Goal: Task Accomplishment & Management: Use online tool/utility

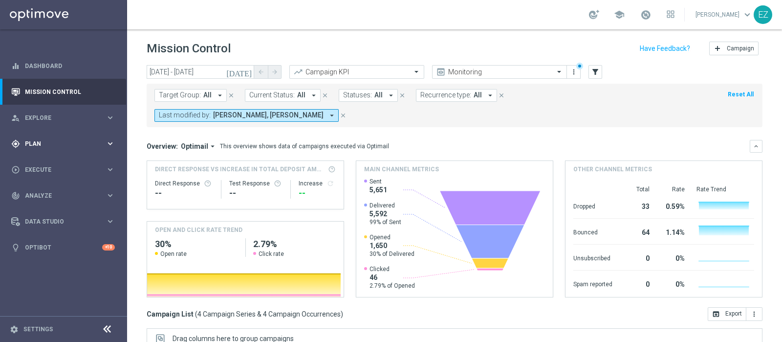
click at [34, 139] on div "gps_fixed Plan" at bounding box center [58, 143] width 94 height 9
click at [30, 162] on link "Target Groups" at bounding box center [63, 164] width 76 height 8
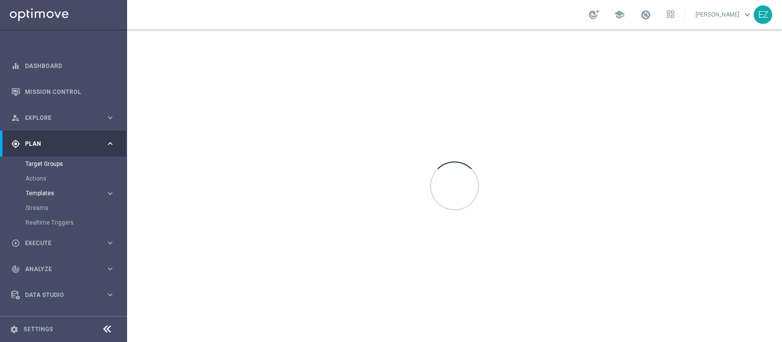
click at [34, 192] on span "Templates" at bounding box center [61, 193] width 70 height 6
click at [38, 208] on link "Optimail" at bounding box center [65, 208] width 71 height 8
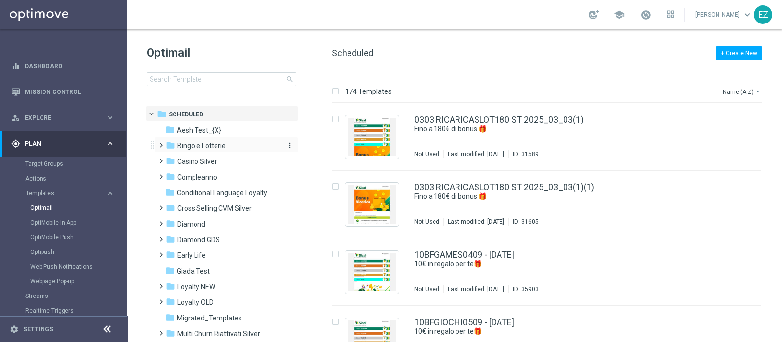
click at [201, 148] on span "Bingo e Lotterie" at bounding box center [202, 145] width 48 height 9
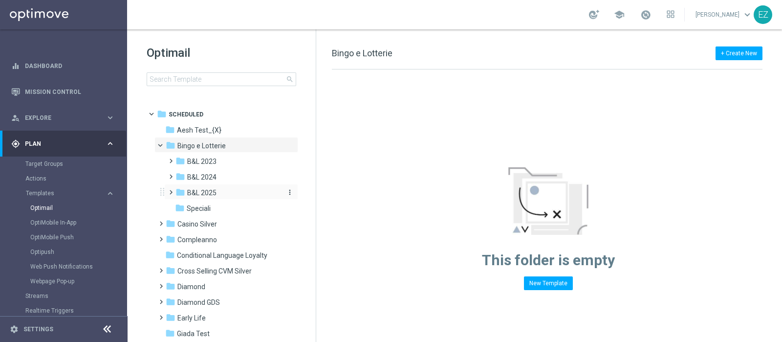
click at [210, 190] on span "B&L 2025" at bounding box center [201, 192] width 29 height 9
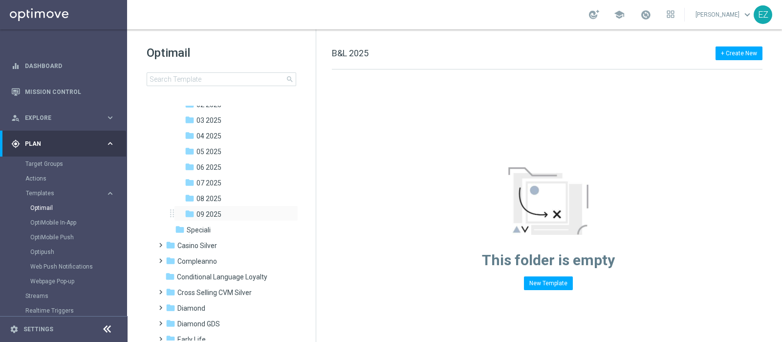
scroll to position [108, 0]
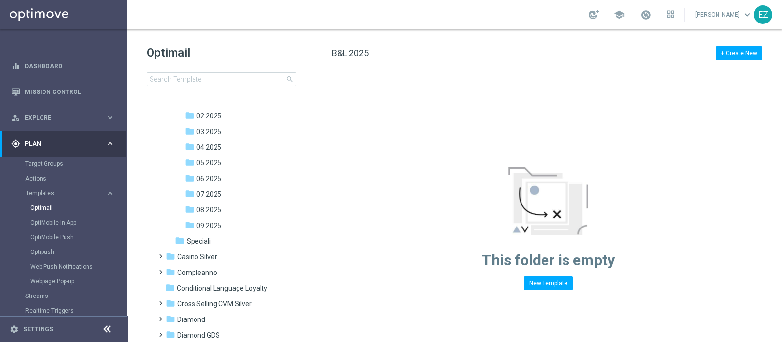
click at [215, 207] on span "08 2025" at bounding box center [209, 209] width 25 height 9
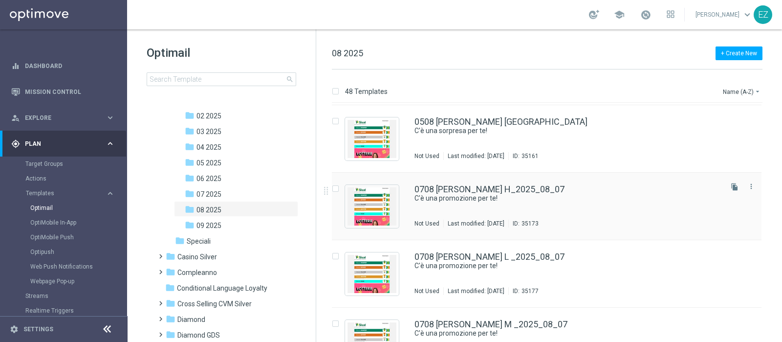
scroll to position [471, 0]
click at [625, 189] on button "more_vert" at bounding box center [752, 185] width 10 height 12
click at [625, 209] on span "Copy To" at bounding box center [693, 209] width 22 height 7
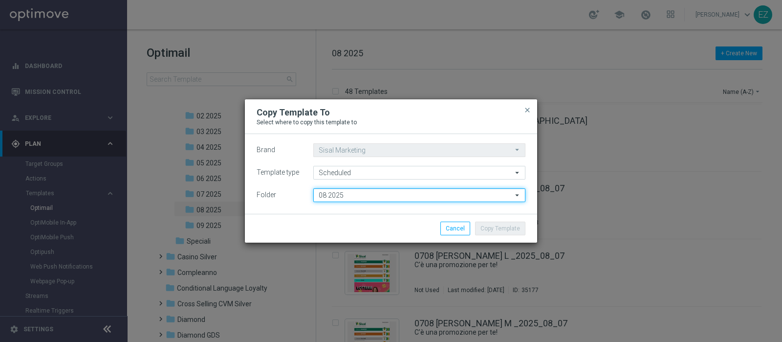
click at [446, 197] on input "08 2025" at bounding box center [419, 195] width 212 height 14
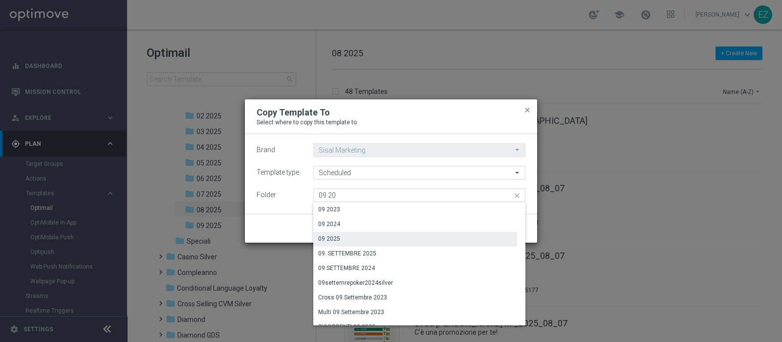
click at [355, 235] on div "09 2025" at bounding box center [415, 239] width 204 height 14
type input "09 2025"
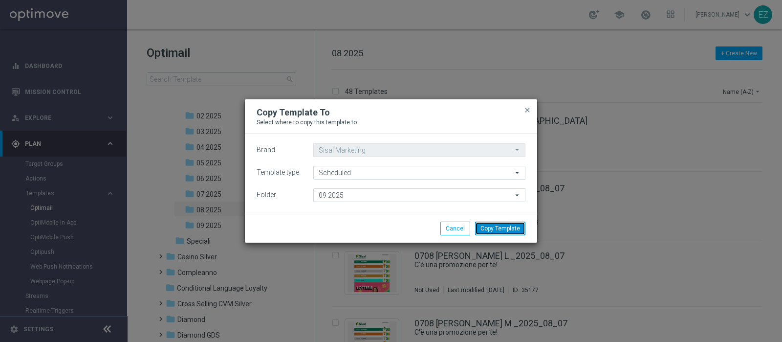
click at [514, 228] on button "Copy Template" at bounding box center [500, 229] width 50 height 14
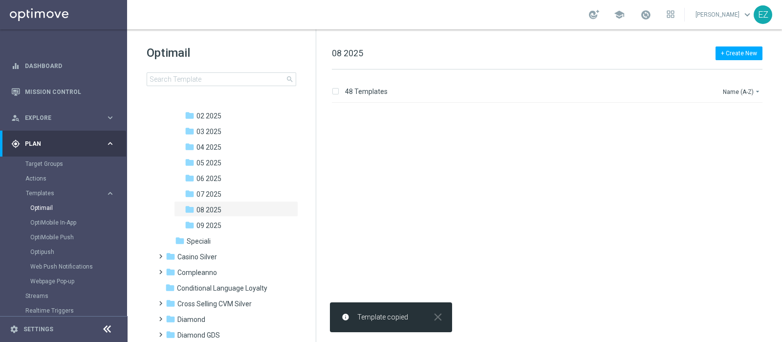
scroll to position [0, 0]
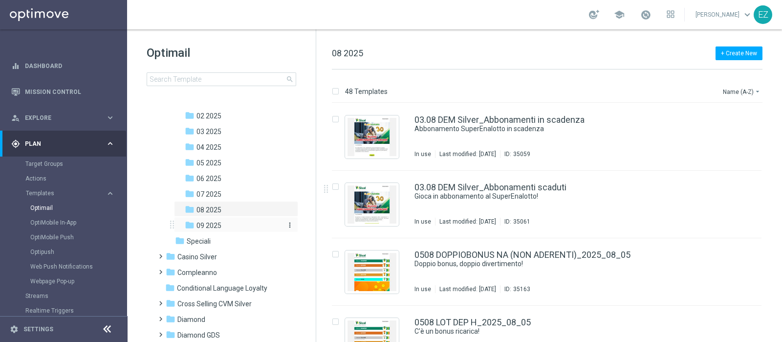
click at [222, 226] on div "folder 09 2025" at bounding box center [233, 225] width 96 height 11
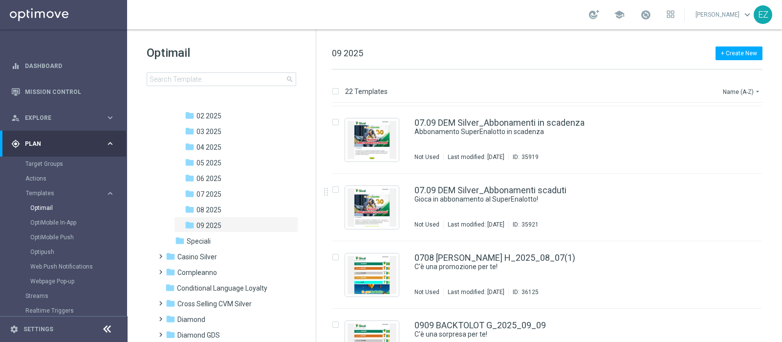
scroll to position [671, 0]
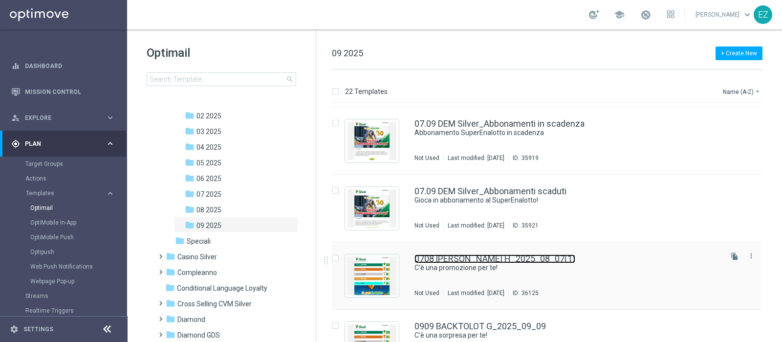
click at [542, 256] on link "0708 [PERSON_NAME] H_2025_08_07(1)" at bounding box center [495, 258] width 161 height 9
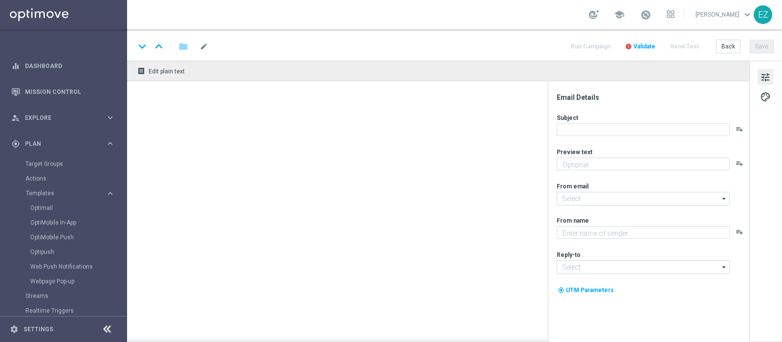
type textarea "Fino a 20.000 Sisal point per te!"
type textarea "Sisal"
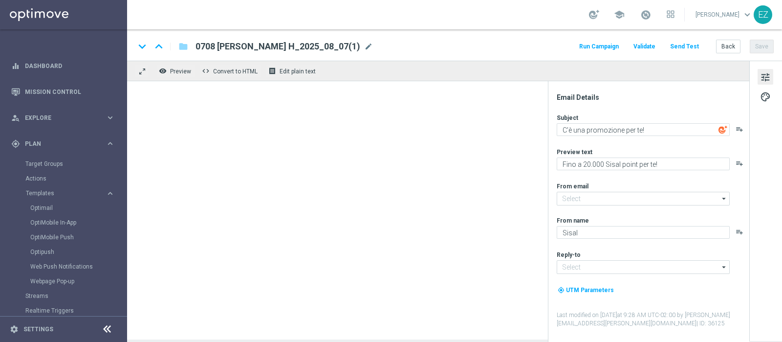
type input "[EMAIL_ADDRESS][DOMAIN_NAME]"
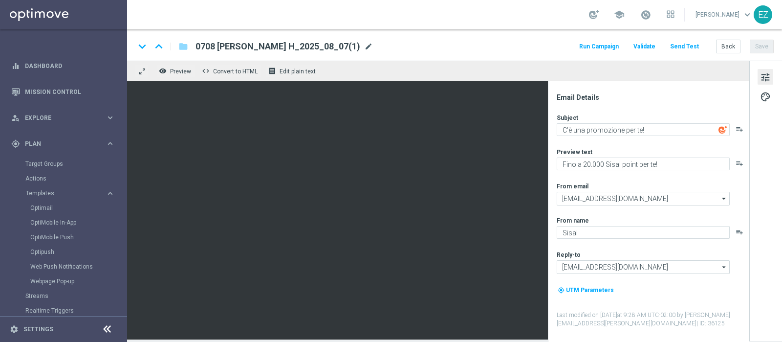
click at [364, 47] on span "mode_edit" at bounding box center [368, 46] width 9 height 9
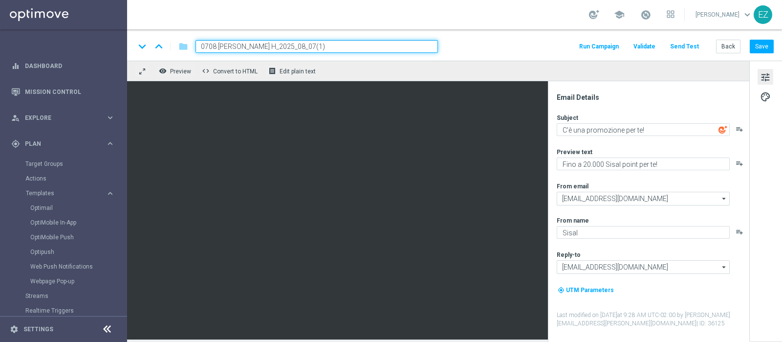
drag, startPoint x: 266, startPoint y: 47, endPoint x: 174, endPoint y: 47, distance: 91.4
click at [174, 47] on div "keyboard_arrow_down keyboard_arrow_up folder 0708 [PERSON_NAME] H_2025_08_07(1)" at bounding box center [286, 46] width 303 height 13
paste input "1209 SETT"
click at [317, 50] on input "1209 SETTLOT H_2025_08_07(1)" at bounding box center [317, 46] width 243 height 13
type input "1209 SETTLOT H_2025_09_12"
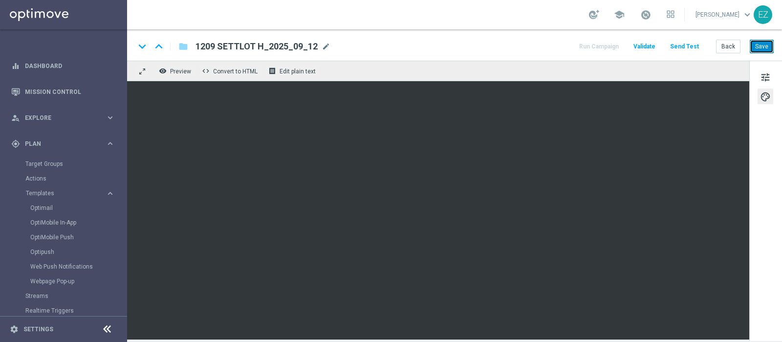
click at [625, 45] on button "Save" at bounding box center [762, 47] width 24 height 14
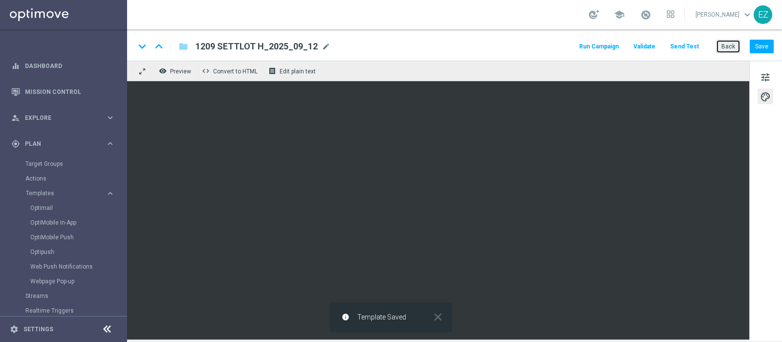
click at [625, 46] on button "Back" at bounding box center [728, 47] width 24 height 14
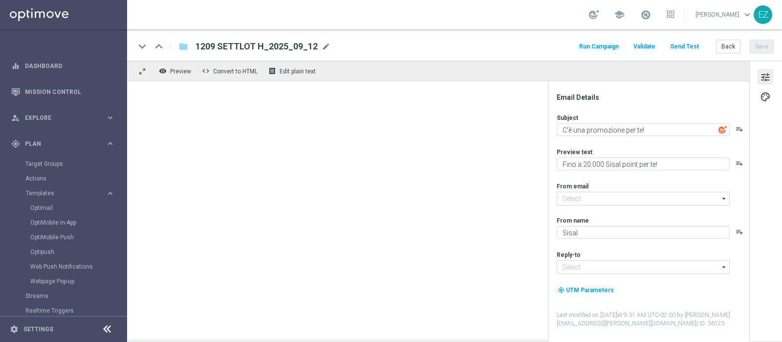
type input "[EMAIL_ADDRESS][DOMAIN_NAME]"
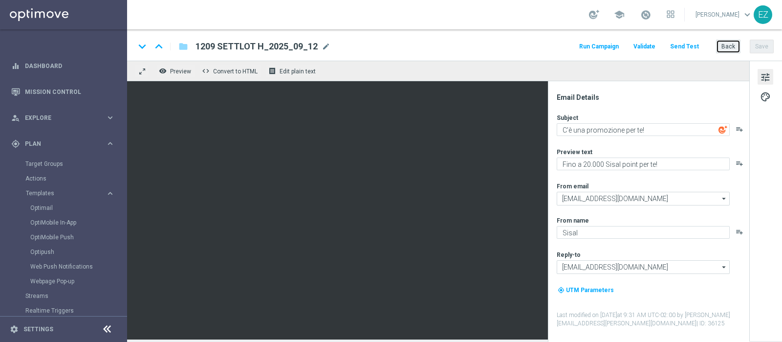
click at [625, 44] on button "Back" at bounding box center [728, 47] width 24 height 14
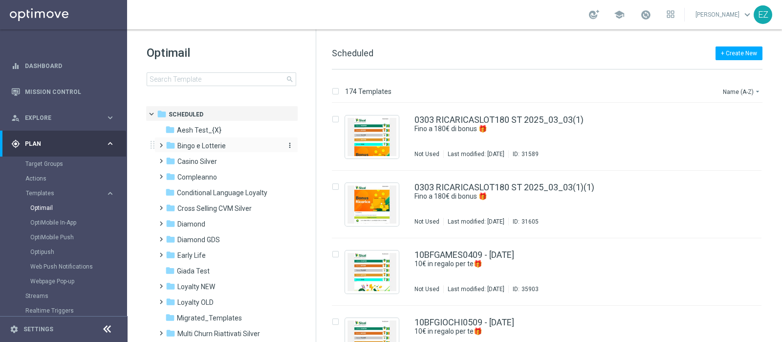
click at [230, 143] on div "folder Bingo e Lotterie" at bounding box center [222, 145] width 112 height 11
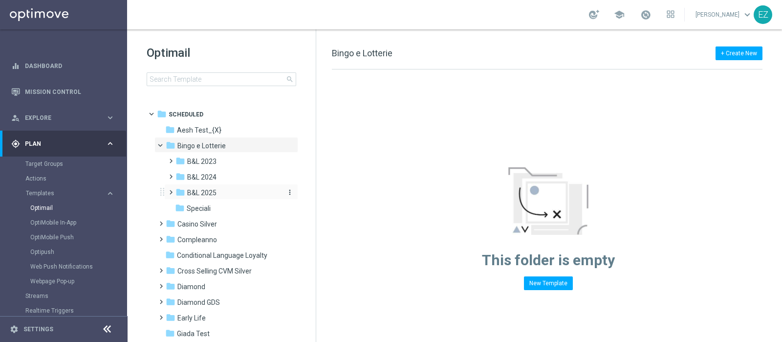
click at [209, 190] on span "B&L 2025" at bounding box center [201, 192] width 29 height 9
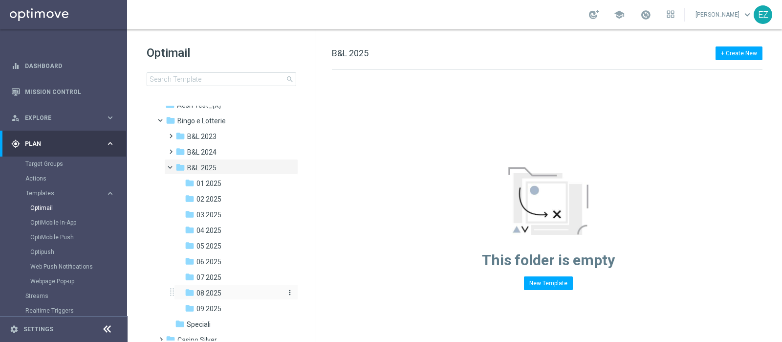
scroll to position [31, 0]
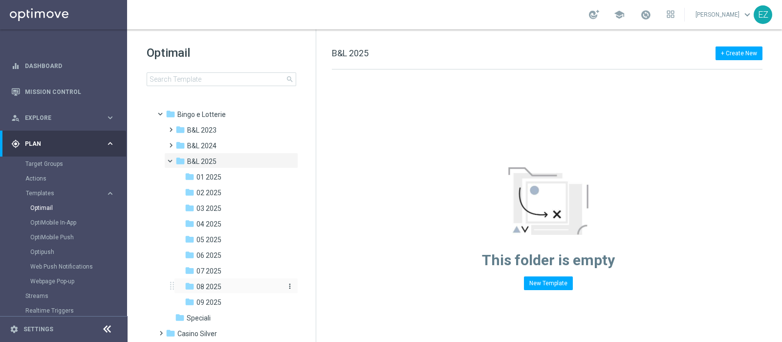
click at [224, 273] on div "folder 08 2025" at bounding box center [233, 286] width 96 height 11
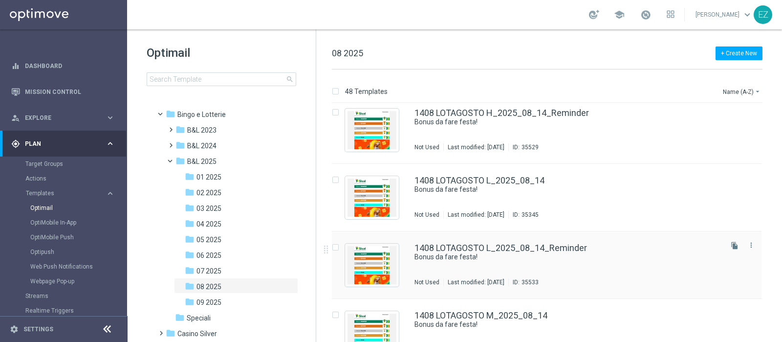
scroll to position [1539, 0]
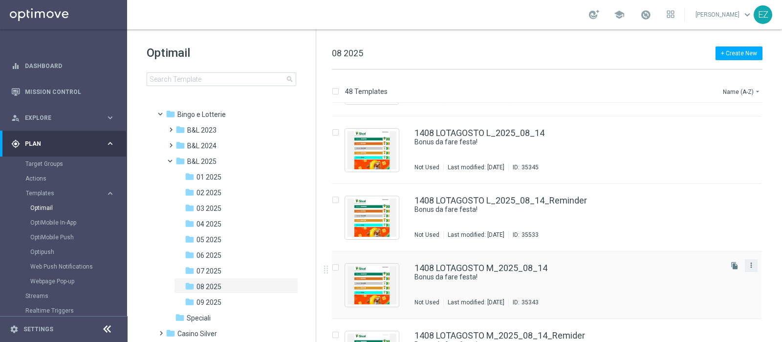
click at [625, 264] on icon "more_vert" at bounding box center [752, 265] width 8 height 8
click at [625, 273] on div "Copy To" at bounding box center [711, 289] width 59 height 7
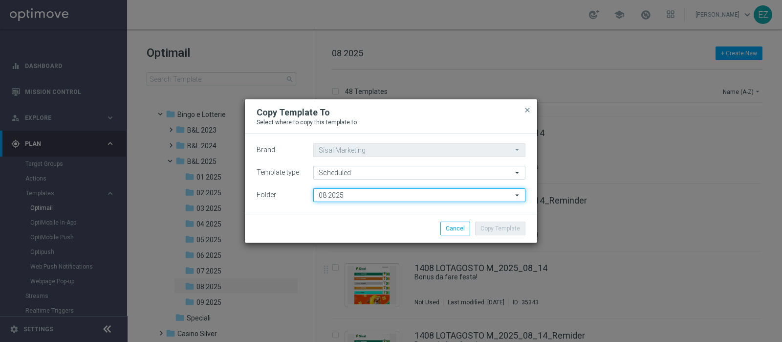
click at [389, 193] on input "08 2025" at bounding box center [419, 195] width 212 height 14
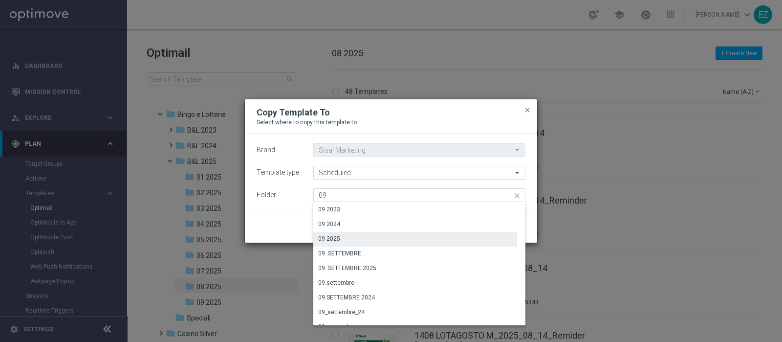
click at [349, 242] on div "09 2025" at bounding box center [415, 239] width 204 height 14
type input "09 2025"
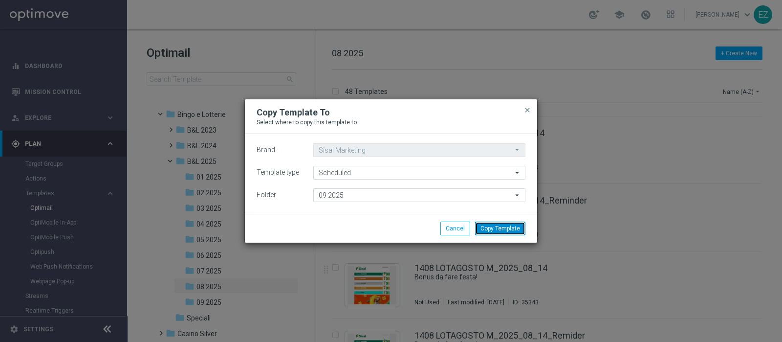
click at [525, 227] on button "Copy Template" at bounding box center [500, 229] width 50 height 14
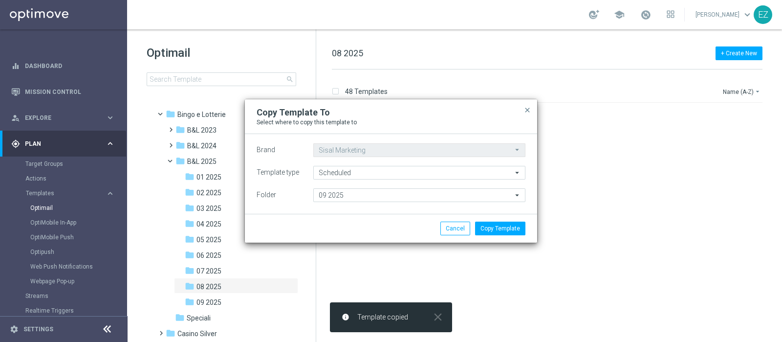
scroll to position [0, 0]
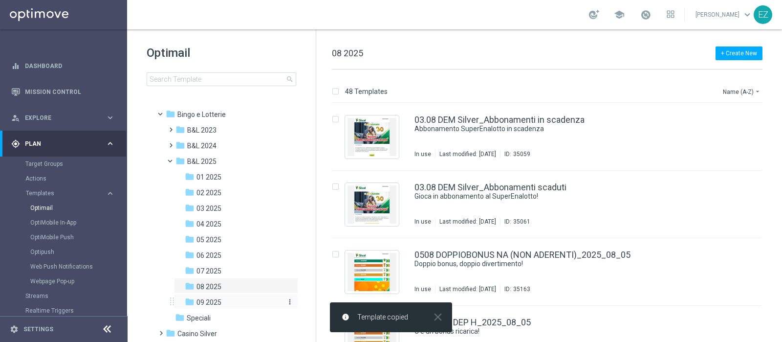
click at [205, 273] on span "09 2025" at bounding box center [209, 302] width 25 height 9
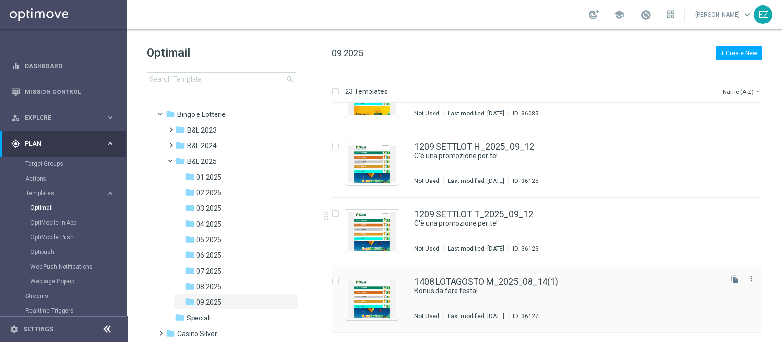
scroll to position [1291, 0]
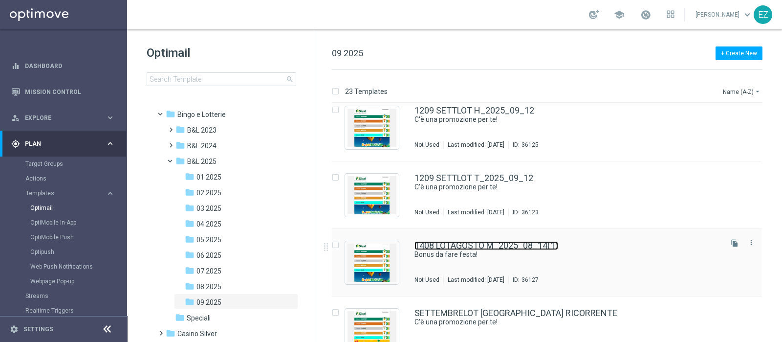
click at [525, 245] on link "1408 LOTAGOSTO M_2025_08_14(1)" at bounding box center [487, 245] width 144 height 9
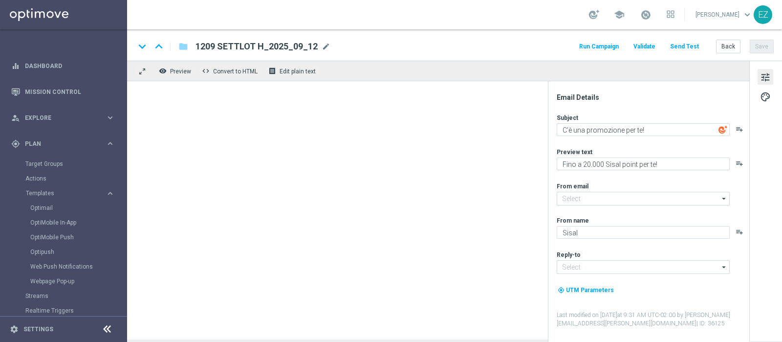
type input "[EMAIL_ADDRESS][DOMAIN_NAME]"
type textarea "Bonus da fare festa!"
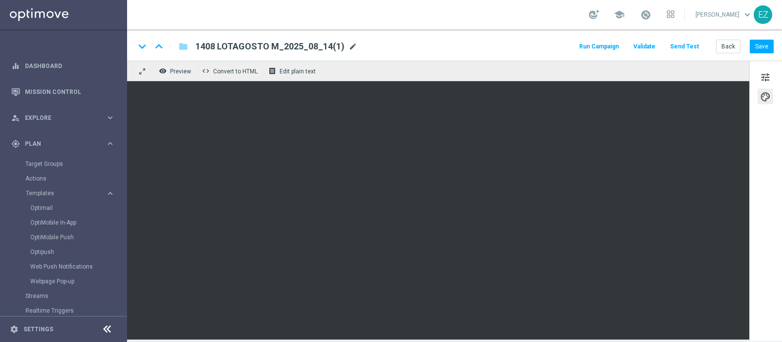
click at [350, 47] on span "mode_edit" at bounding box center [353, 46] width 9 height 9
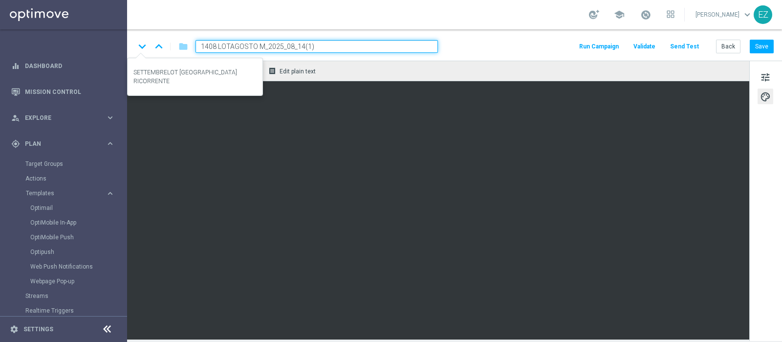
drag, startPoint x: 262, startPoint y: 47, endPoint x: 142, endPoint y: 47, distance: 119.3
click at [142, 47] on div "keyboard_arrow_down keyboard_arrow_up folder 1408 LOTAGOSTO M_2025_08_14(1)" at bounding box center [286, 46] width 303 height 13
paste input "209 SETTLOT"
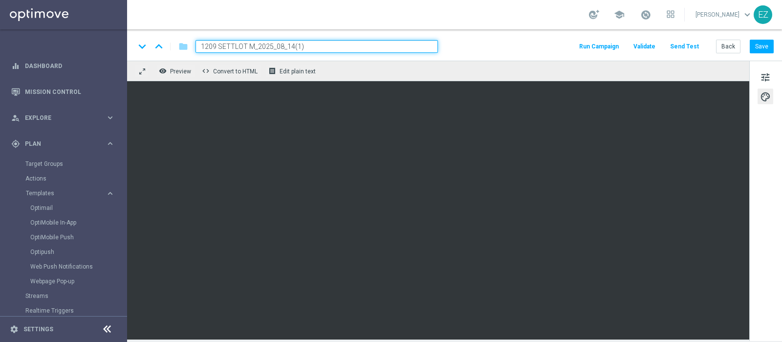
click at [320, 45] on input "1209 SETTLOT M_2025_08_14(1)" at bounding box center [317, 46] width 243 height 13
type input "1209 SETTLOT M_2025_09_12"
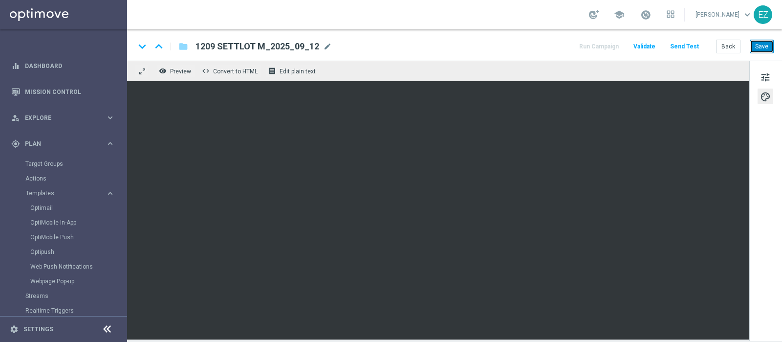
click at [625, 48] on button "Save" at bounding box center [762, 47] width 24 height 14
click at [625, 43] on button "Save" at bounding box center [762, 47] width 24 height 14
click at [625, 47] on button "Back" at bounding box center [728, 47] width 24 height 14
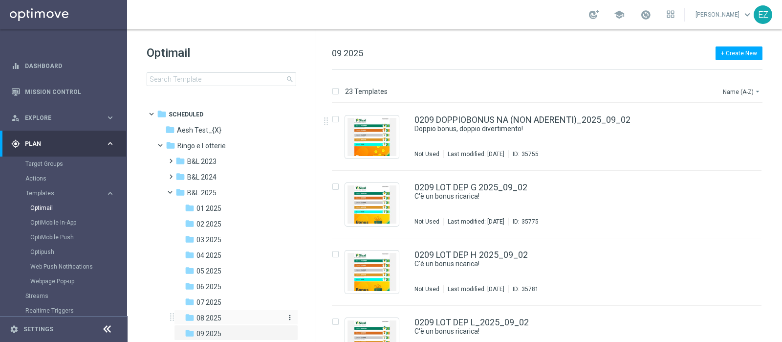
click at [212, 273] on span "08 2025" at bounding box center [209, 317] width 25 height 9
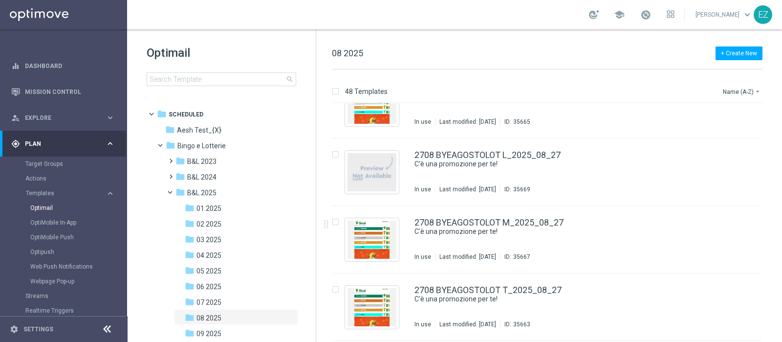
scroll to position [2830, 0]
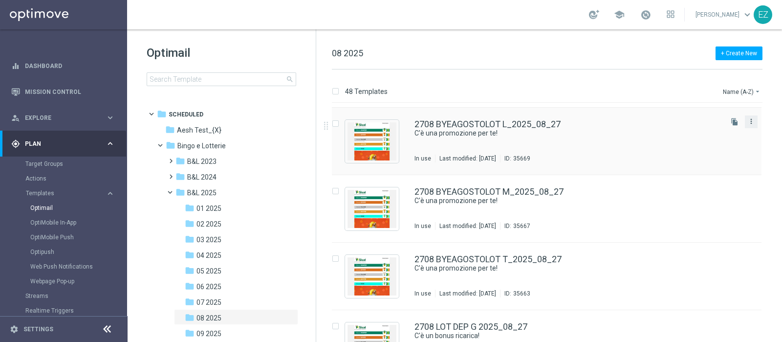
click at [625, 124] on icon "more_vert" at bounding box center [752, 121] width 8 height 8
click at [625, 147] on span "Copy To" at bounding box center [693, 145] width 22 height 7
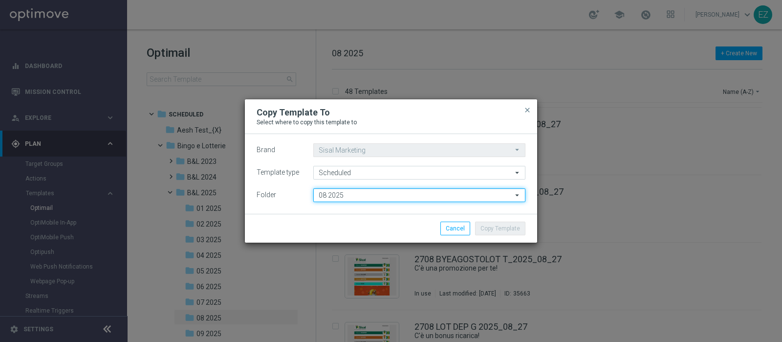
click at [326, 196] on input "08 2025" at bounding box center [419, 195] width 212 height 14
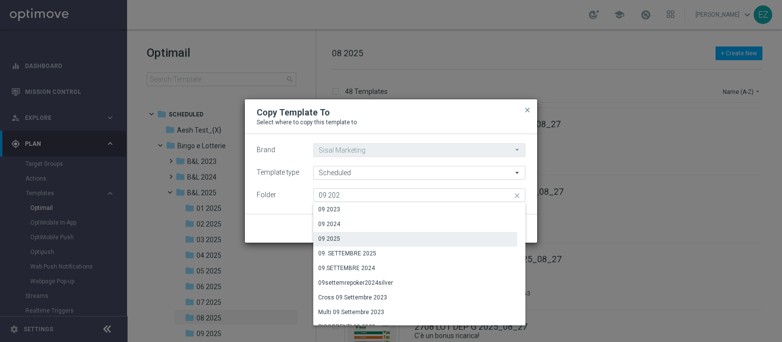
click at [335, 240] on div "09 2025" at bounding box center [329, 238] width 22 height 9
type input "09 2025"
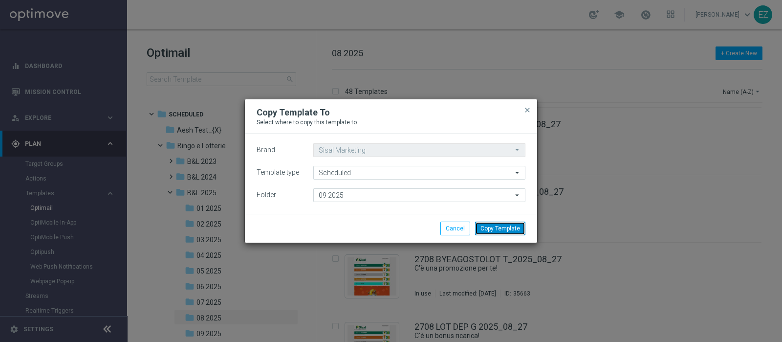
click at [519, 228] on button "Copy Template" at bounding box center [500, 229] width 50 height 14
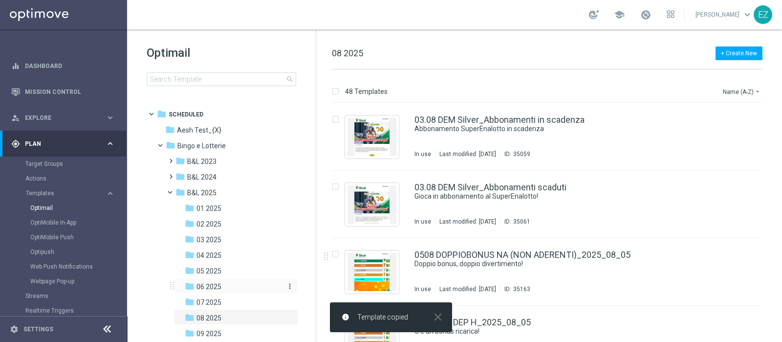
scroll to position [41, 0]
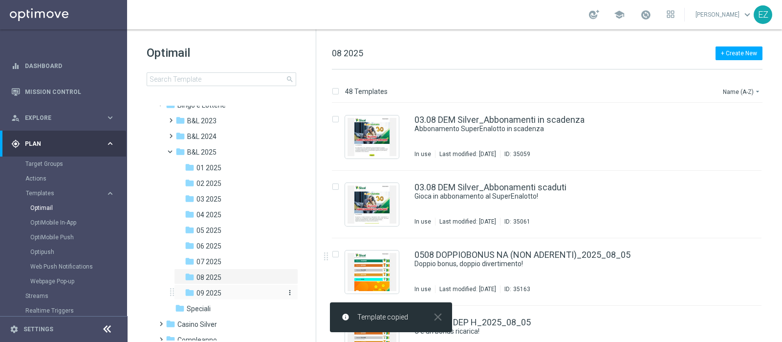
click at [219, 273] on span "09 2025" at bounding box center [209, 293] width 25 height 9
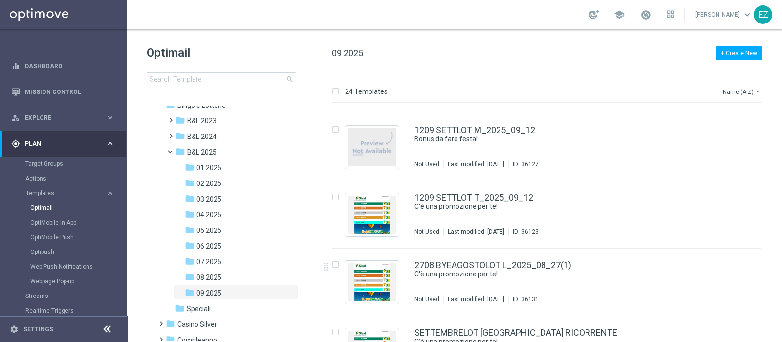
scroll to position [1380, 0]
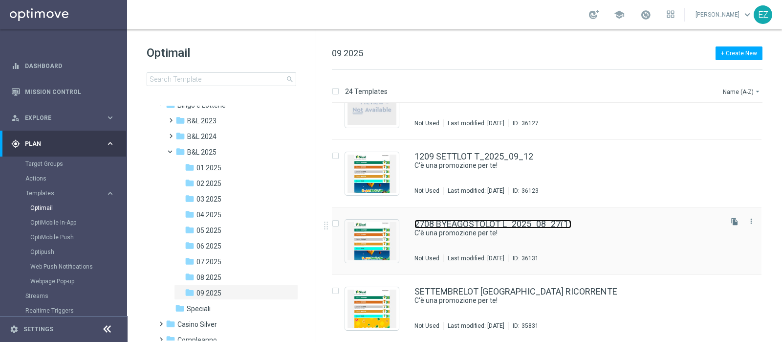
click at [536, 220] on link "2708 BYEAGOSTOLOT L_2025_08_27(1)" at bounding box center [493, 224] width 157 height 9
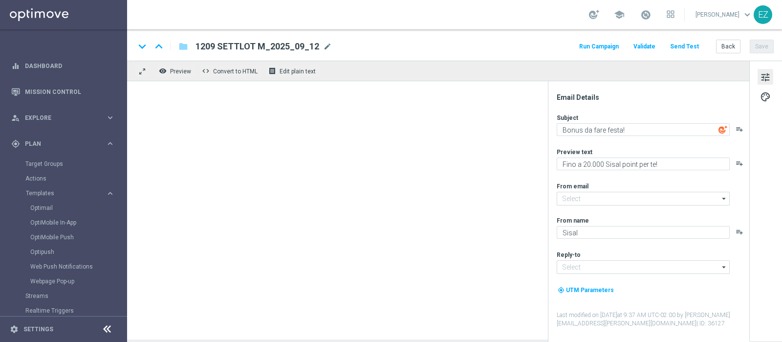
type input "[EMAIL_ADDRESS][DOMAIN_NAME]"
type textarea "C'è una promozione per te!"
type textarea "Fino a 18.000 Sisal point per te!"
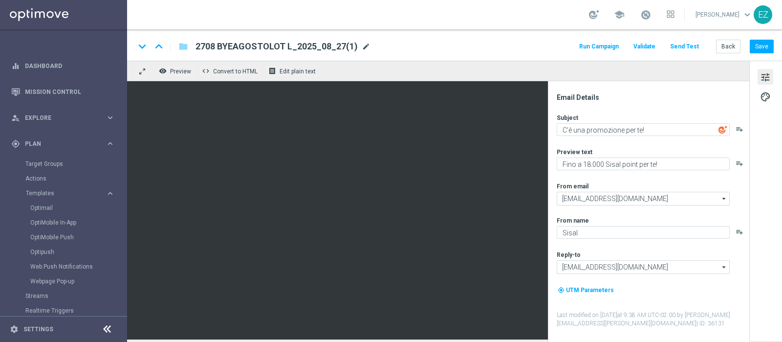
click at [364, 47] on span "mode_edit" at bounding box center [366, 46] width 9 height 9
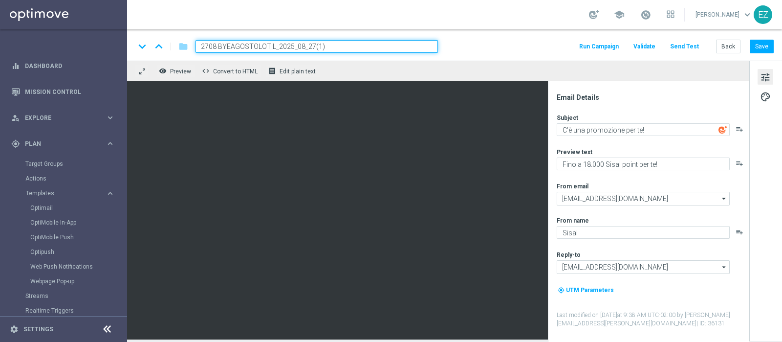
drag, startPoint x: 274, startPoint y: 47, endPoint x: 192, endPoint y: 47, distance: 81.7
click at [192, 47] on div "2708 BYEAGOSTOLOT L_2025_08_27(1)" at bounding box center [313, 46] width 250 height 13
paste input "1209 SETT"
click at [331, 43] on input "1209 SETTLOT L_2025_08_27(1)" at bounding box center [317, 46] width 243 height 13
type input "1209 SETTLOT L_2025_09_12"
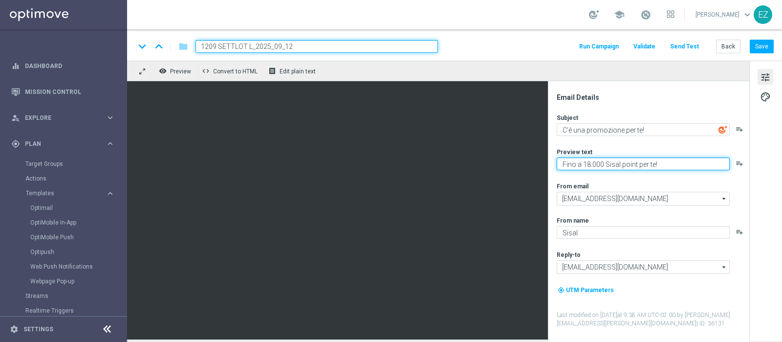
click at [589, 164] on textarea "Fino a 18.000 Sisal point per te!" at bounding box center [643, 163] width 173 height 13
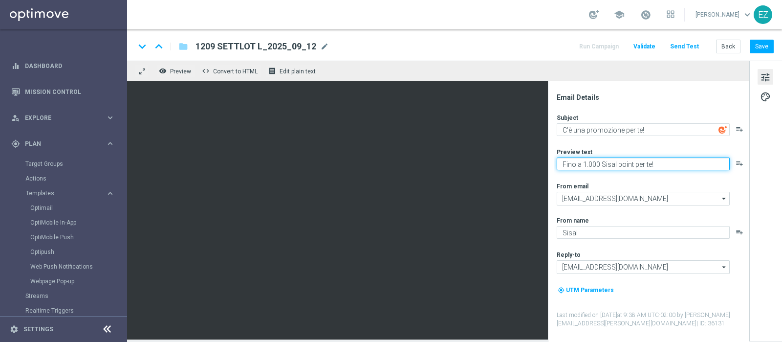
type textarea "Fino a 12.000 Sisal point per te!"
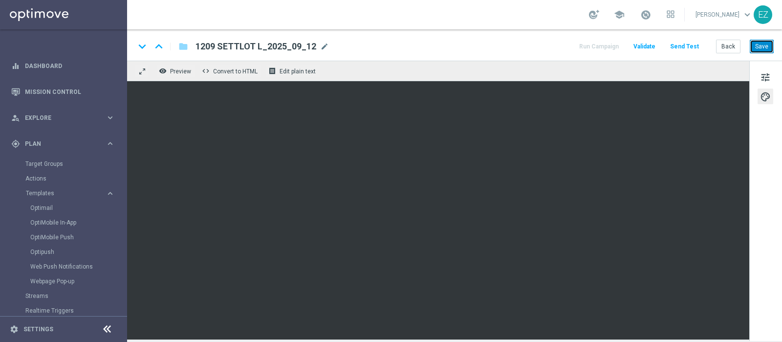
click at [625, 43] on button "Save" at bounding box center [762, 47] width 24 height 14
